Goal: Check status: Check status

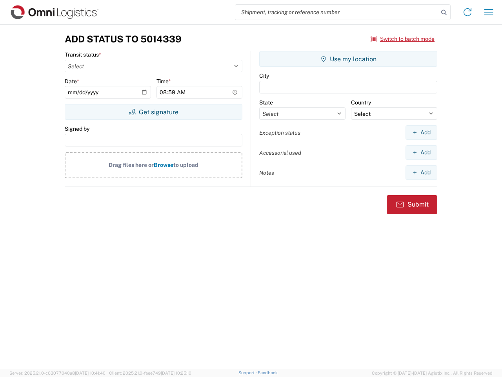
click at [337, 12] on input "search" at bounding box center [337, 12] width 203 height 15
click at [444, 13] on icon at bounding box center [444, 12] width 11 height 11
click at [468, 12] on icon at bounding box center [468, 12] width 13 height 13
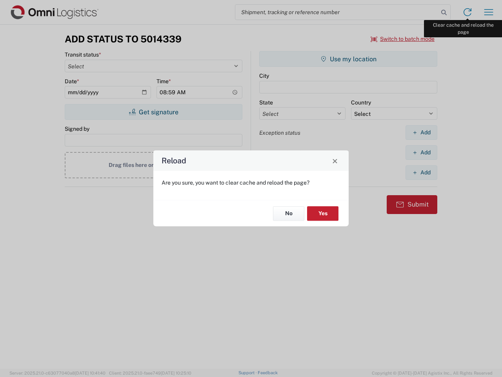
click at [489, 12] on div "Reload Are you sure, you want to clear cache and reload the page? No Yes" at bounding box center [251, 188] width 502 height 377
click at [403, 39] on div "Reload Are you sure, you want to clear cache and reload the page? No Yes" at bounding box center [251, 188] width 502 height 377
click at [153, 112] on div "Reload Are you sure, you want to clear cache and reload the page? No Yes" at bounding box center [251, 188] width 502 height 377
click at [349, 59] on div "Reload Are you sure, you want to clear cache and reload the page? No Yes" at bounding box center [251, 188] width 502 height 377
click at [422, 132] on div "Reload Are you sure, you want to clear cache and reload the page? No Yes" at bounding box center [251, 188] width 502 height 377
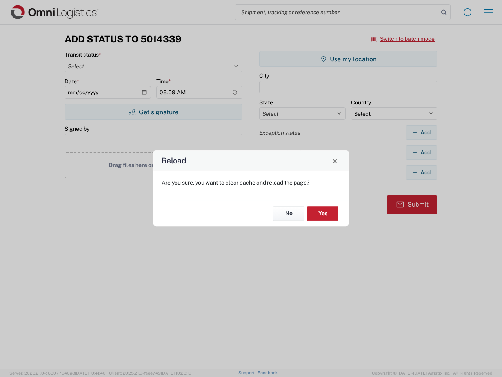
click at [422, 152] on div "Reload Are you sure, you want to clear cache and reload the page? No Yes" at bounding box center [251, 188] width 502 height 377
click at [422, 172] on div "Reload Are you sure, you want to clear cache and reload the page? No Yes" at bounding box center [251, 188] width 502 height 377
